Goal: Transaction & Acquisition: Purchase product/service

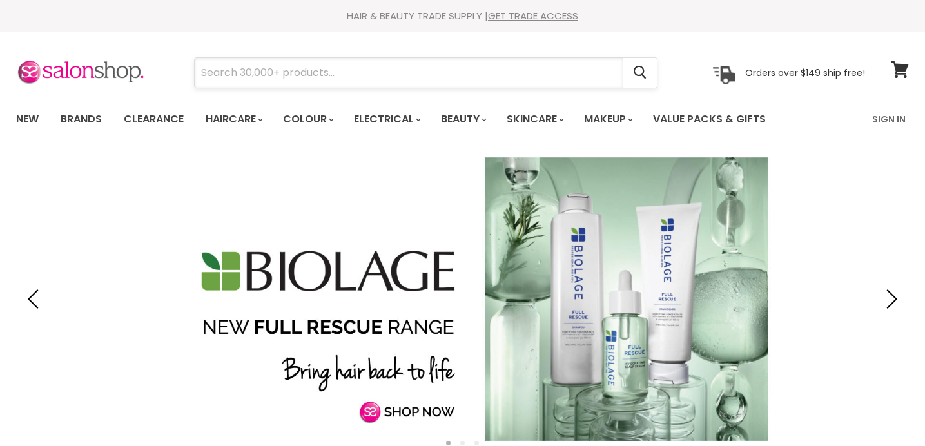
click at [325, 73] on input "Search" at bounding box center [409, 73] width 428 height 30
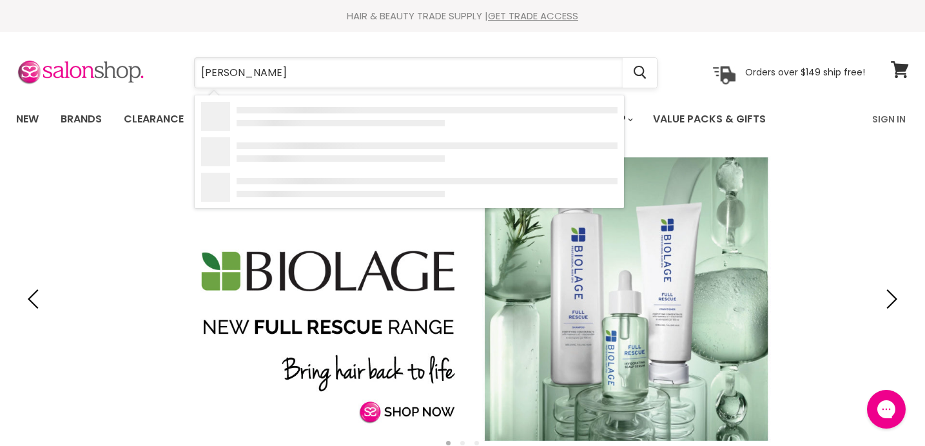
type input "davines"
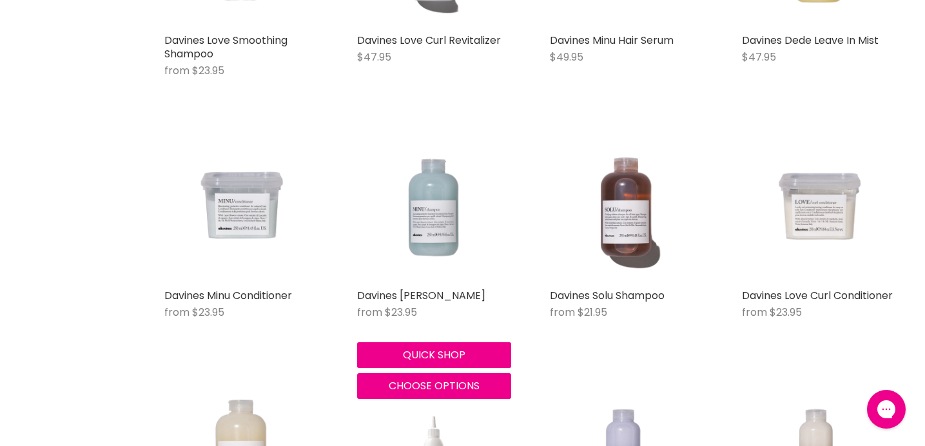
scroll to position [1184, 0]
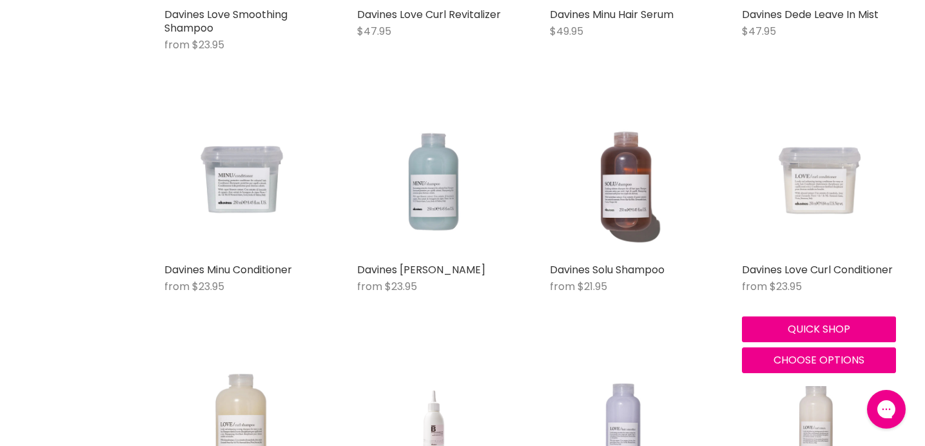
click at [813, 178] on img "Main content" at bounding box center [819, 179] width 154 height 154
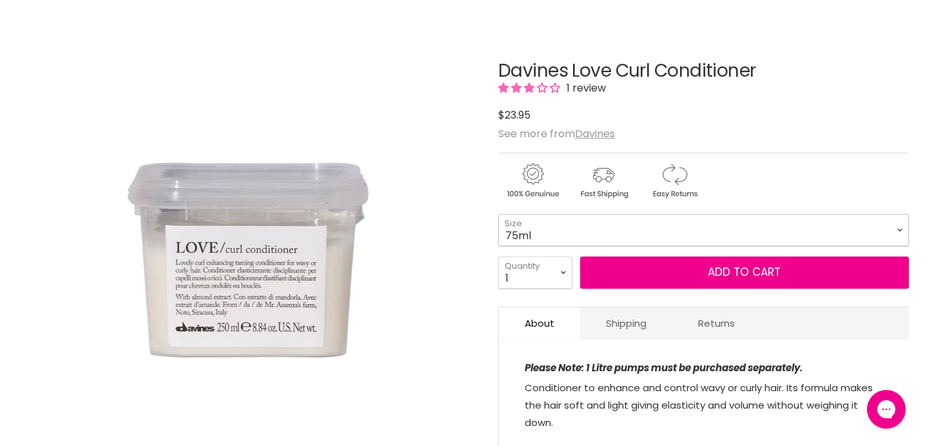
click at [753, 225] on select "75ml 250ml 1 Litre" at bounding box center [703, 230] width 410 height 32
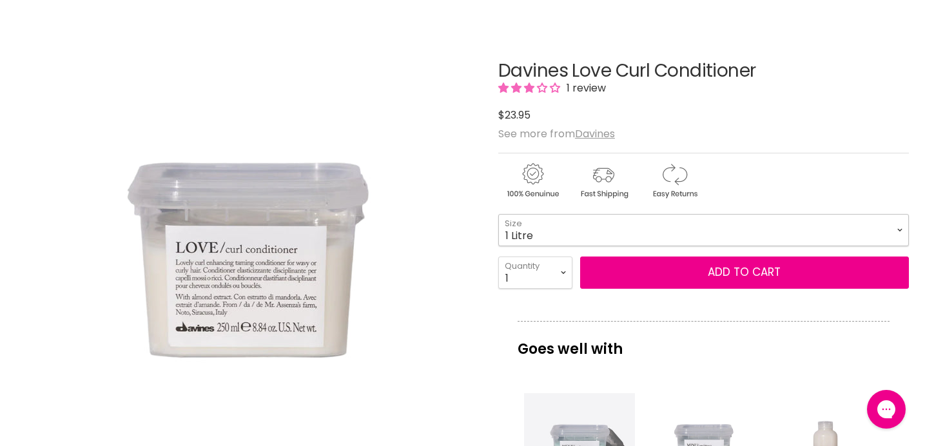
select select "1 Litre"
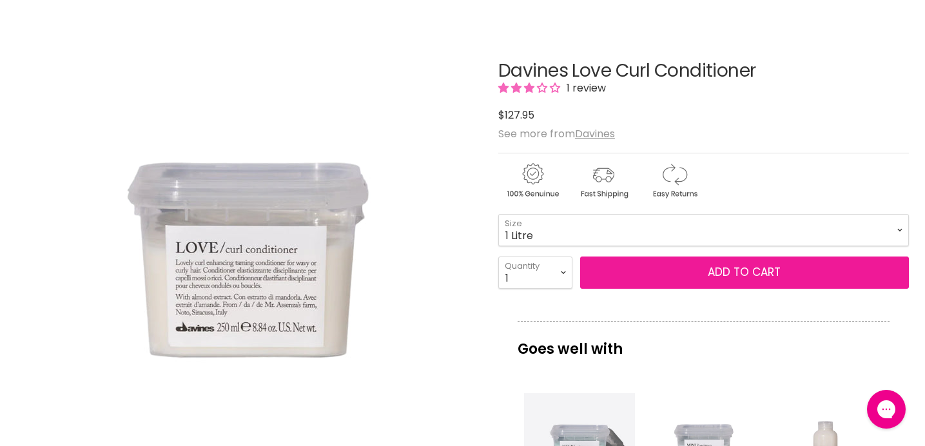
click at [725, 269] on button "Add to cart" at bounding box center [744, 272] width 329 height 32
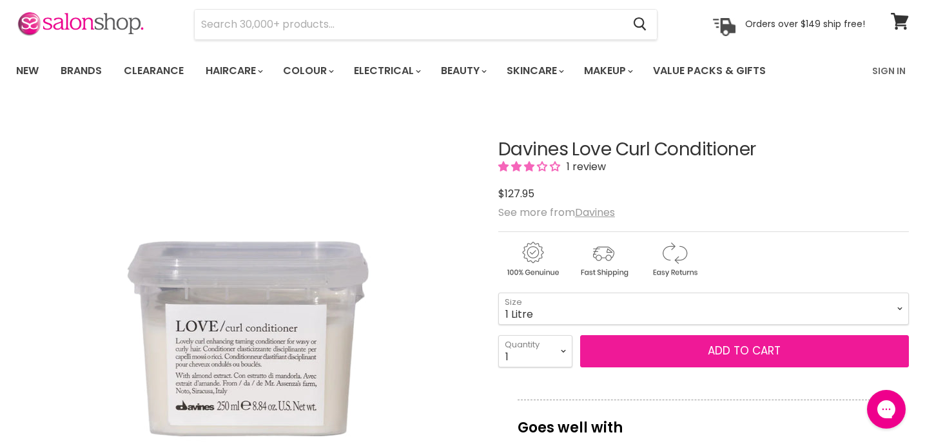
scroll to position [75, 0]
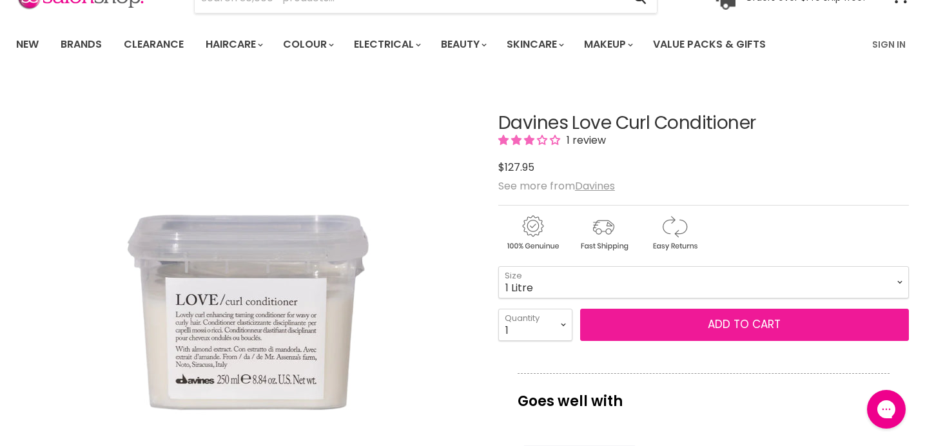
click at [704, 316] on button "Add to cart" at bounding box center [744, 325] width 329 height 32
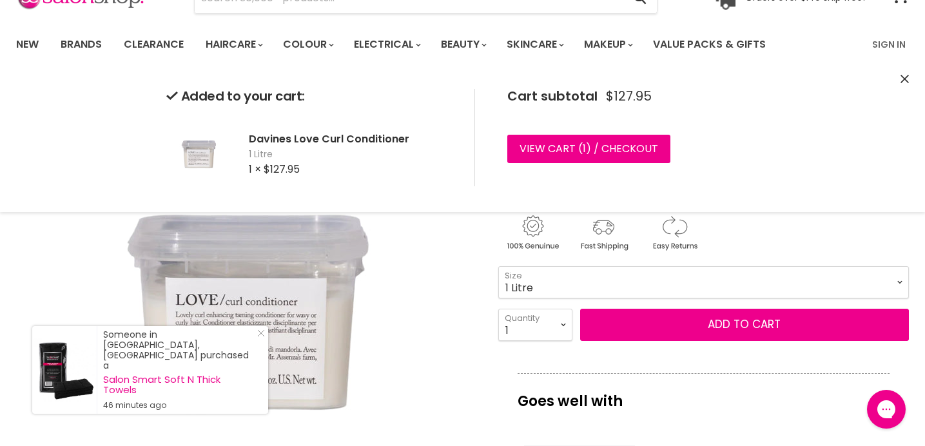
click at [904, 78] on icon "Close" at bounding box center [904, 79] width 8 height 8
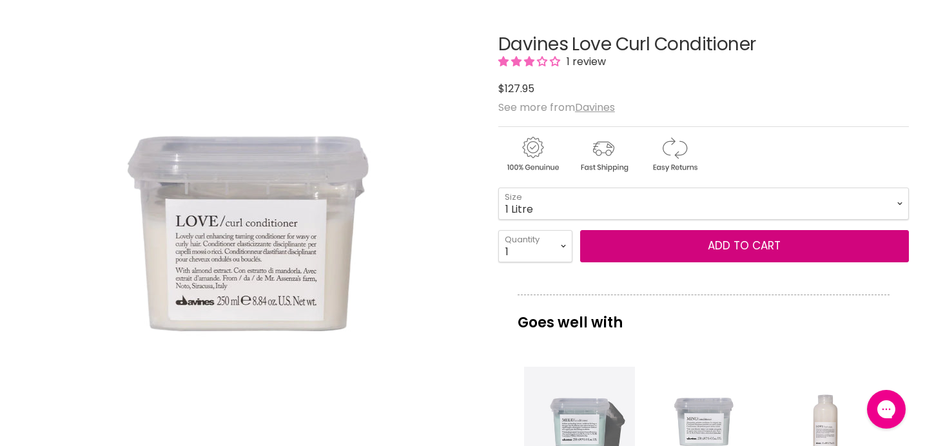
scroll to position [153, 0]
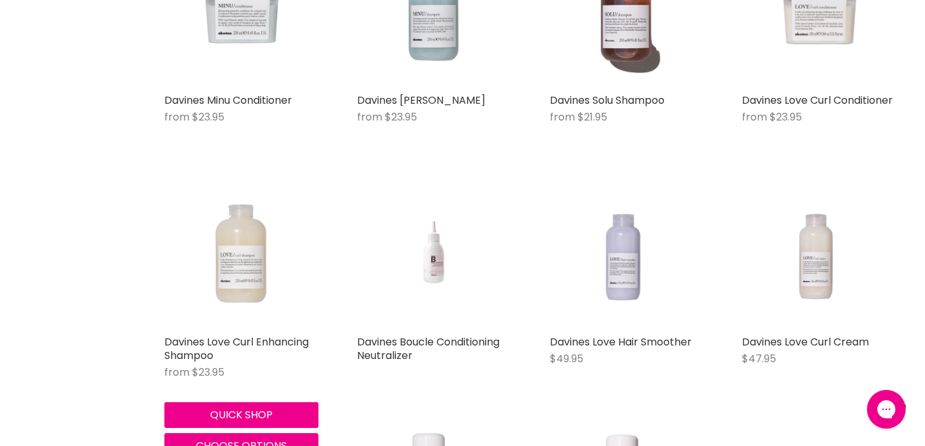
click at [241, 246] on img "Main content" at bounding box center [241, 252] width 154 height 154
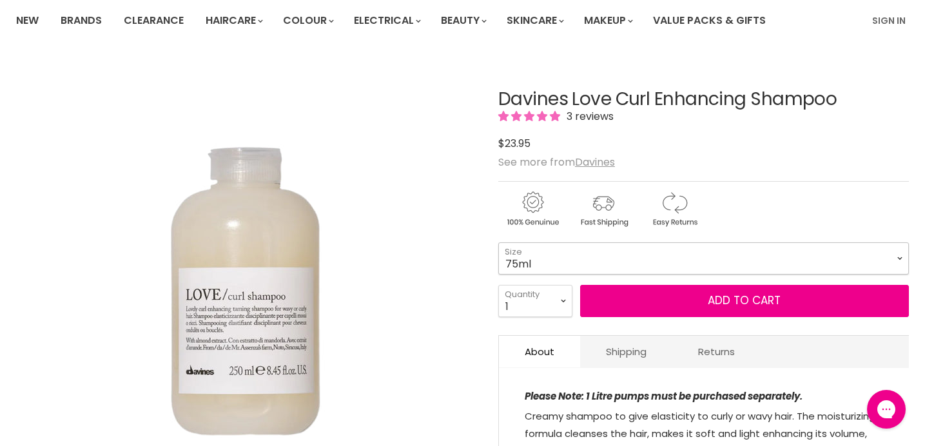
click at [554, 250] on select "75ml 250ml 1 Litre" at bounding box center [703, 258] width 410 height 32
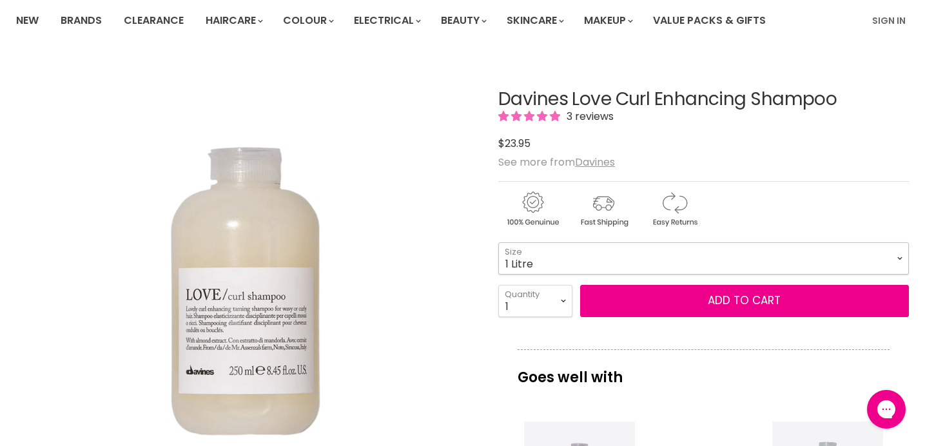
select select "1 Litre"
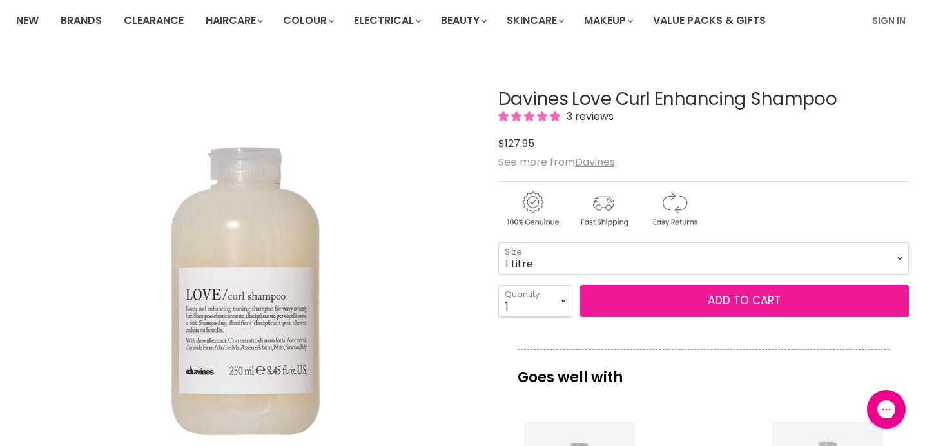
click at [648, 295] on button "Add to cart" at bounding box center [744, 301] width 329 height 32
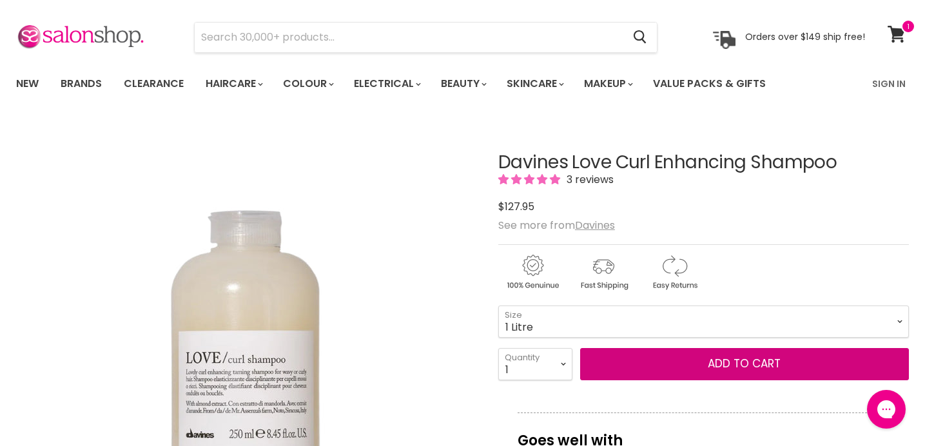
scroll to position [52, 0]
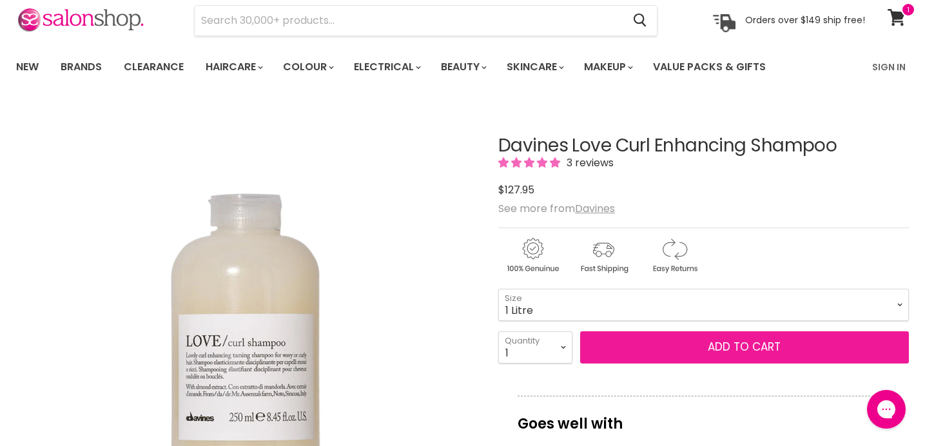
click at [640, 349] on button "Add to cart" at bounding box center [744, 347] width 329 height 32
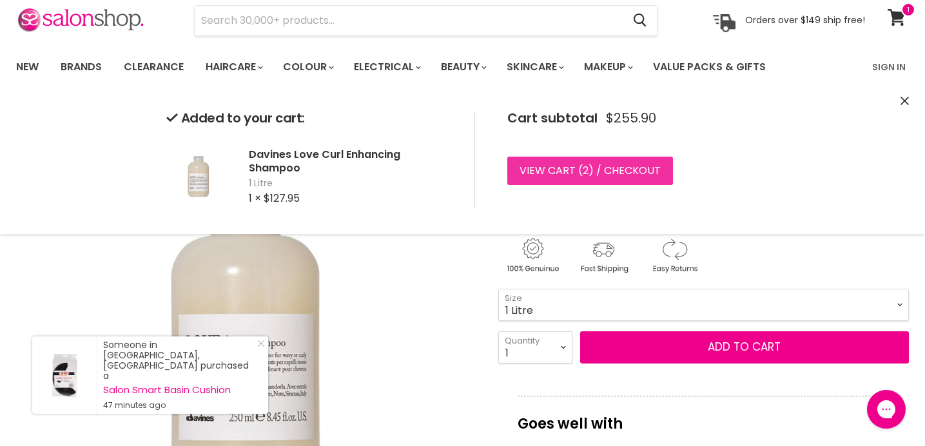
click at [630, 167] on link "View cart ( 2 ) / Checkout" at bounding box center [590, 171] width 166 height 28
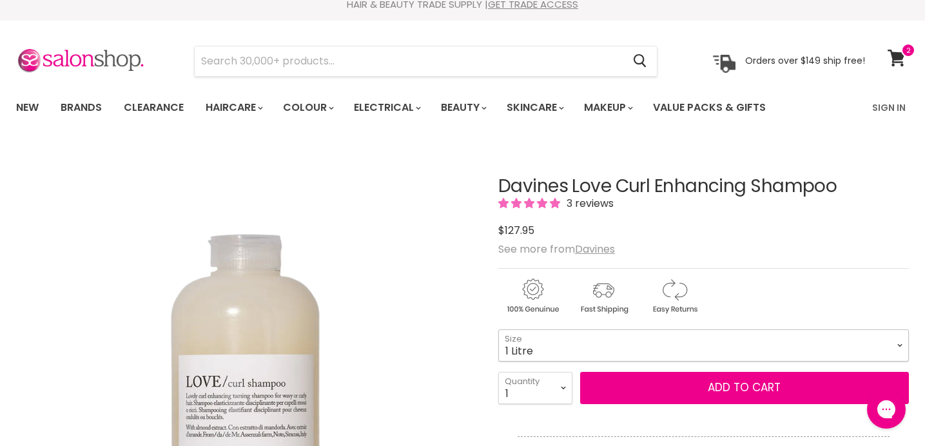
click at [531, 340] on select "75ml 250ml 1 Litre" at bounding box center [703, 345] width 410 height 32
select select "250ml"
